Goal: Task Accomplishment & Management: Manage account settings

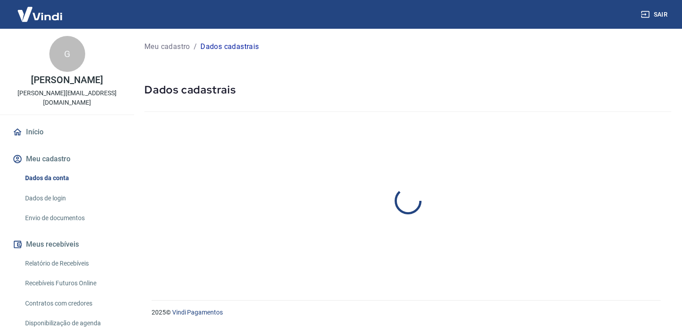
select select "SP"
select select "business"
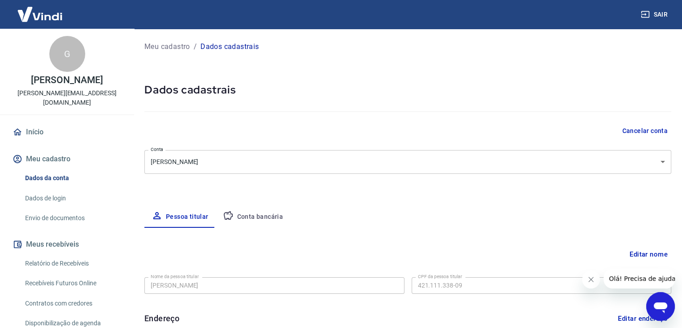
click at [275, 153] on body "Sair G [PERSON_NAME] [PERSON_NAME][EMAIL_ADDRESS][DOMAIN_NAME] Início Meu cadas…" at bounding box center [341, 164] width 682 height 328
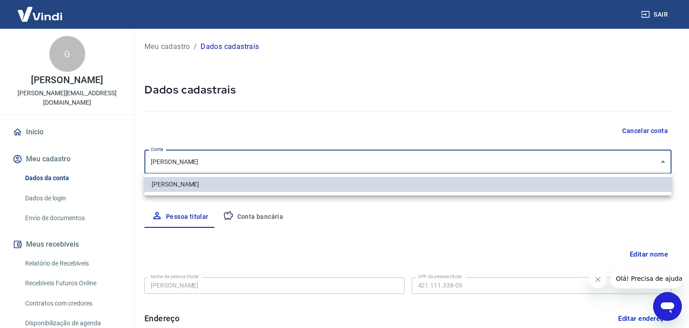
click at [273, 161] on div at bounding box center [344, 164] width 689 height 328
drag, startPoint x: 209, startPoint y: 158, endPoint x: 202, endPoint y: 173, distance: 16.1
click at [208, 160] on body "Sair G [PERSON_NAME] [PERSON_NAME][EMAIL_ADDRESS][DOMAIN_NAME] Início Meu cadas…" at bounding box center [344, 164] width 689 height 328
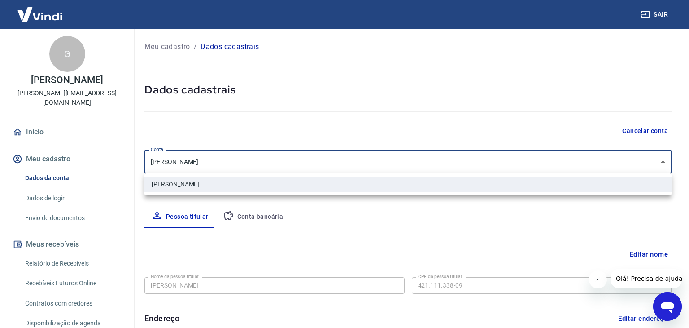
click at [205, 182] on li "[PERSON_NAME]" at bounding box center [407, 184] width 527 height 15
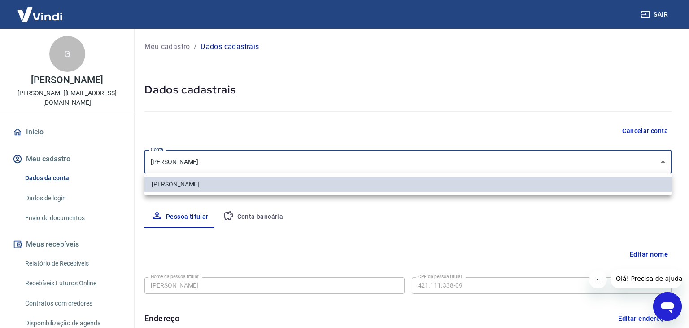
click at [285, 166] on body "Sair G [PERSON_NAME] [PERSON_NAME][EMAIL_ADDRESS][DOMAIN_NAME] Início Meu cadas…" at bounding box center [344, 164] width 689 height 328
drag, startPoint x: 367, startPoint y: 244, endPoint x: 527, endPoint y: 260, distance: 160.0
click at [374, 246] on div at bounding box center [344, 164] width 689 height 328
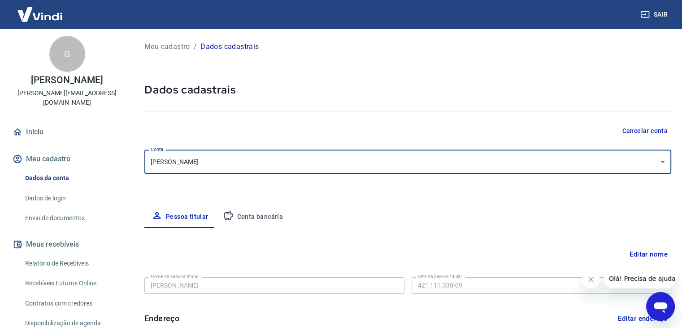
drag, startPoint x: 632, startPoint y: 261, endPoint x: 446, endPoint y: 276, distance: 186.0
click at [632, 261] on button "Editar nome" at bounding box center [648, 253] width 45 height 17
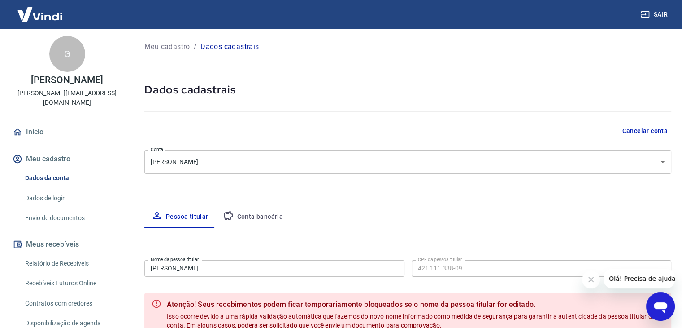
click at [275, 268] on input "[PERSON_NAME]" at bounding box center [274, 268] width 260 height 17
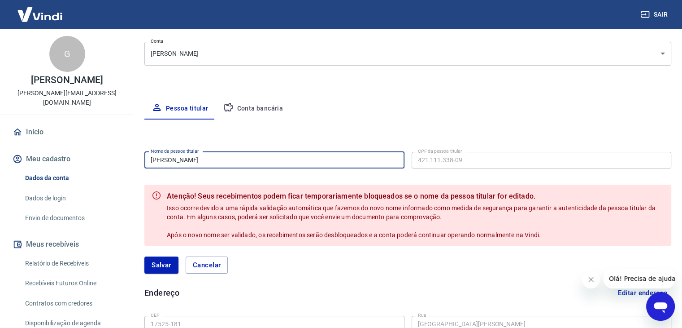
scroll to position [105, 0]
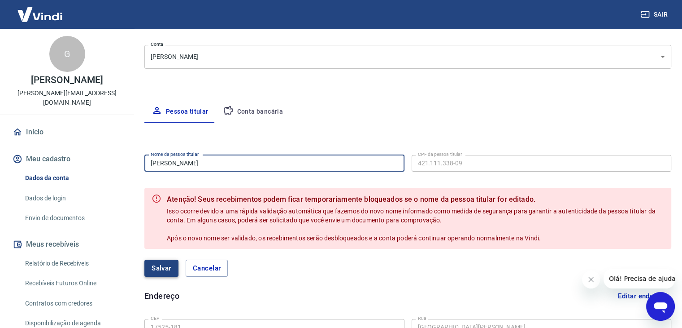
type input "[PERSON_NAME]"
click at [165, 262] on button "Salvar" at bounding box center [161, 267] width 34 height 17
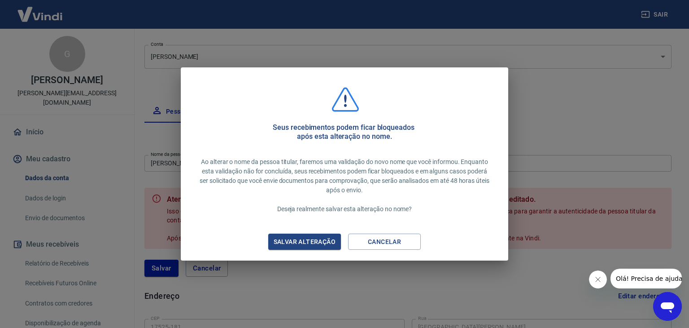
click at [320, 243] on div "Salvar alteração" at bounding box center [304, 241] width 83 height 11
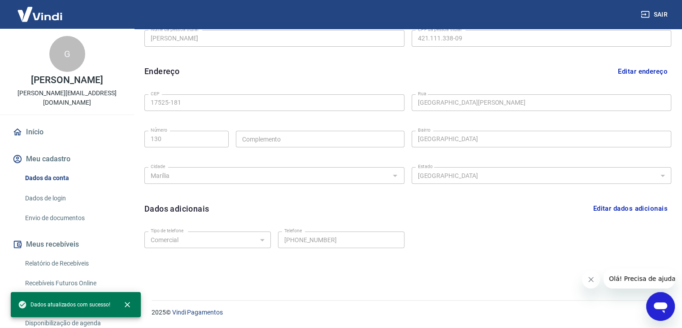
scroll to position [22, 0]
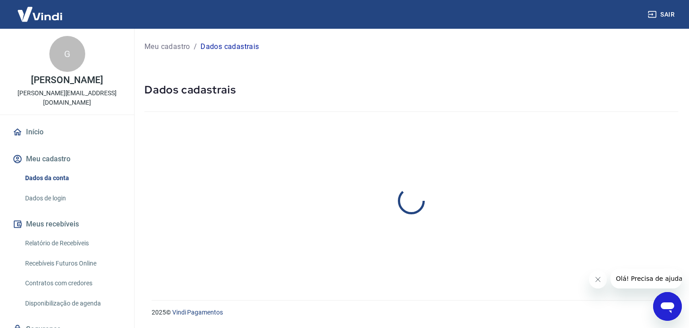
select select "SP"
select select "business"
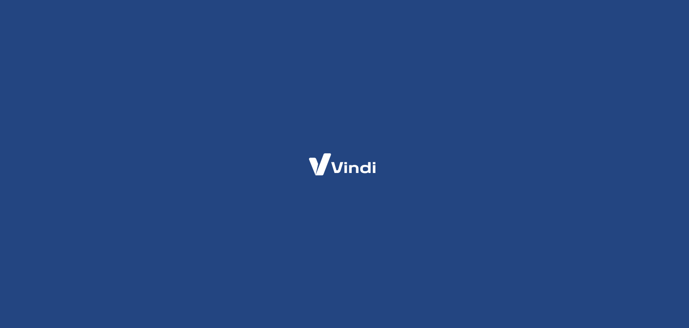
select select "business"
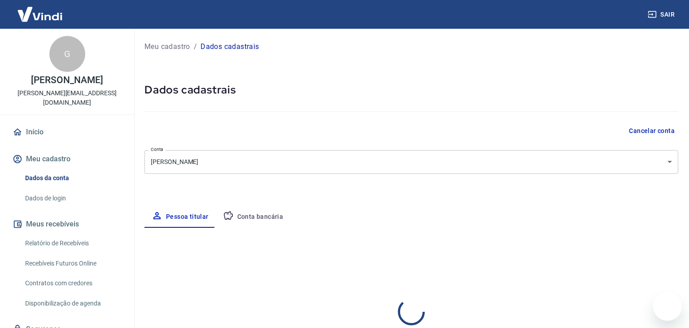
type input "(15) 98179-3172"
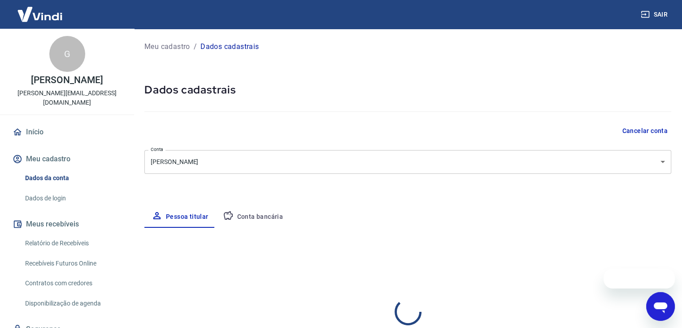
select select "SP"
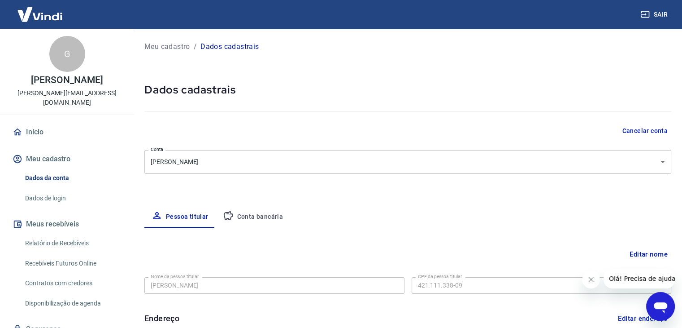
click at [275, 50] on div "Meu cadastro / Dados cadastrais" at bounding box center [407, 46] width 527 height 14
click at [592, 275] on icon "Fechar mensagem da empresa" at bounding box center [591, 278] width 7 height 7
